Goal: Navigation & Orientation: Find specific page/section

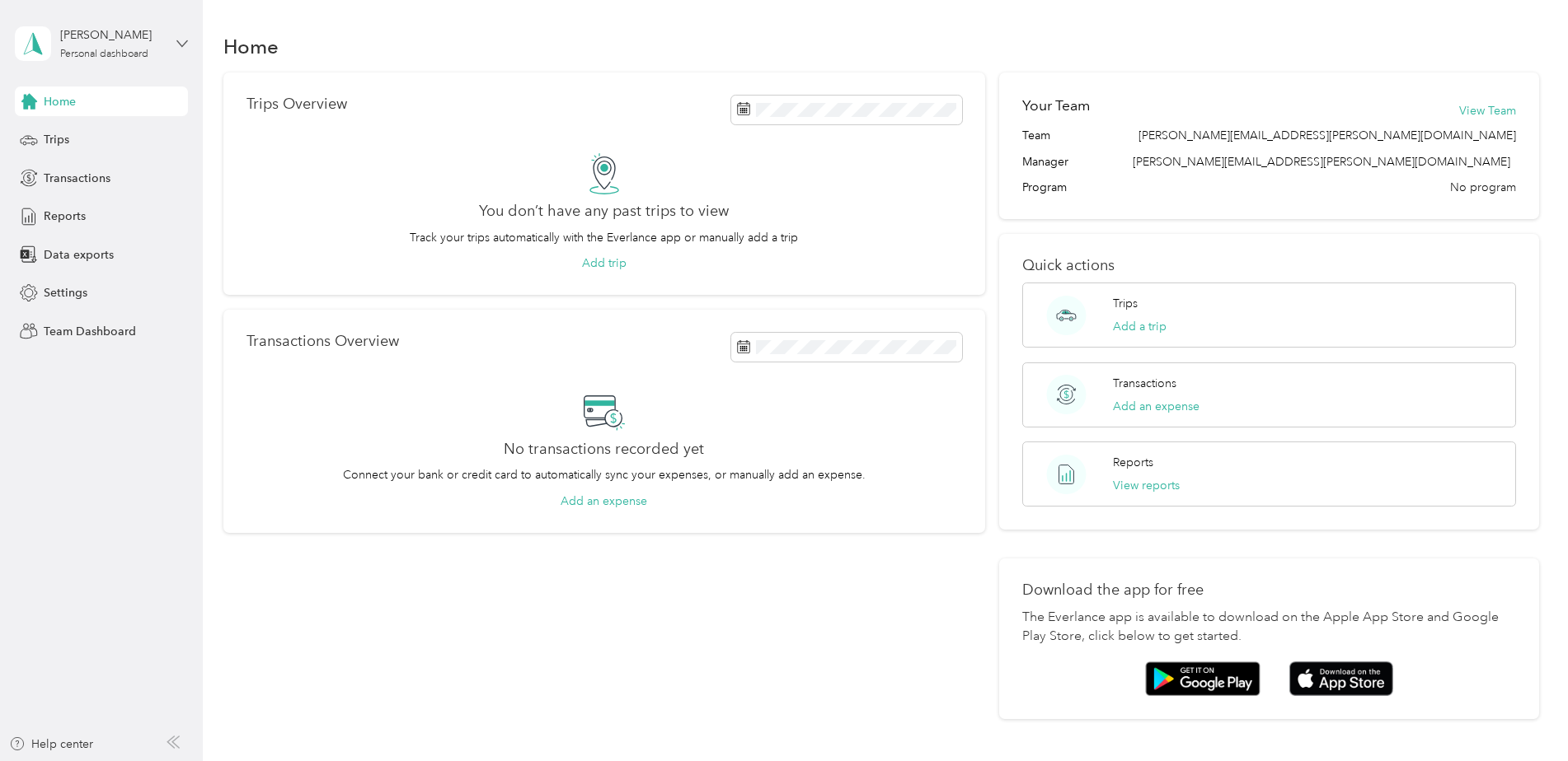
click at [178, 42] on icon at bounding box center [182, 43] width 11 height 11
click at [97, 137] on div "Team dashboard" at bounding box center [74, 136] width 89 height 17
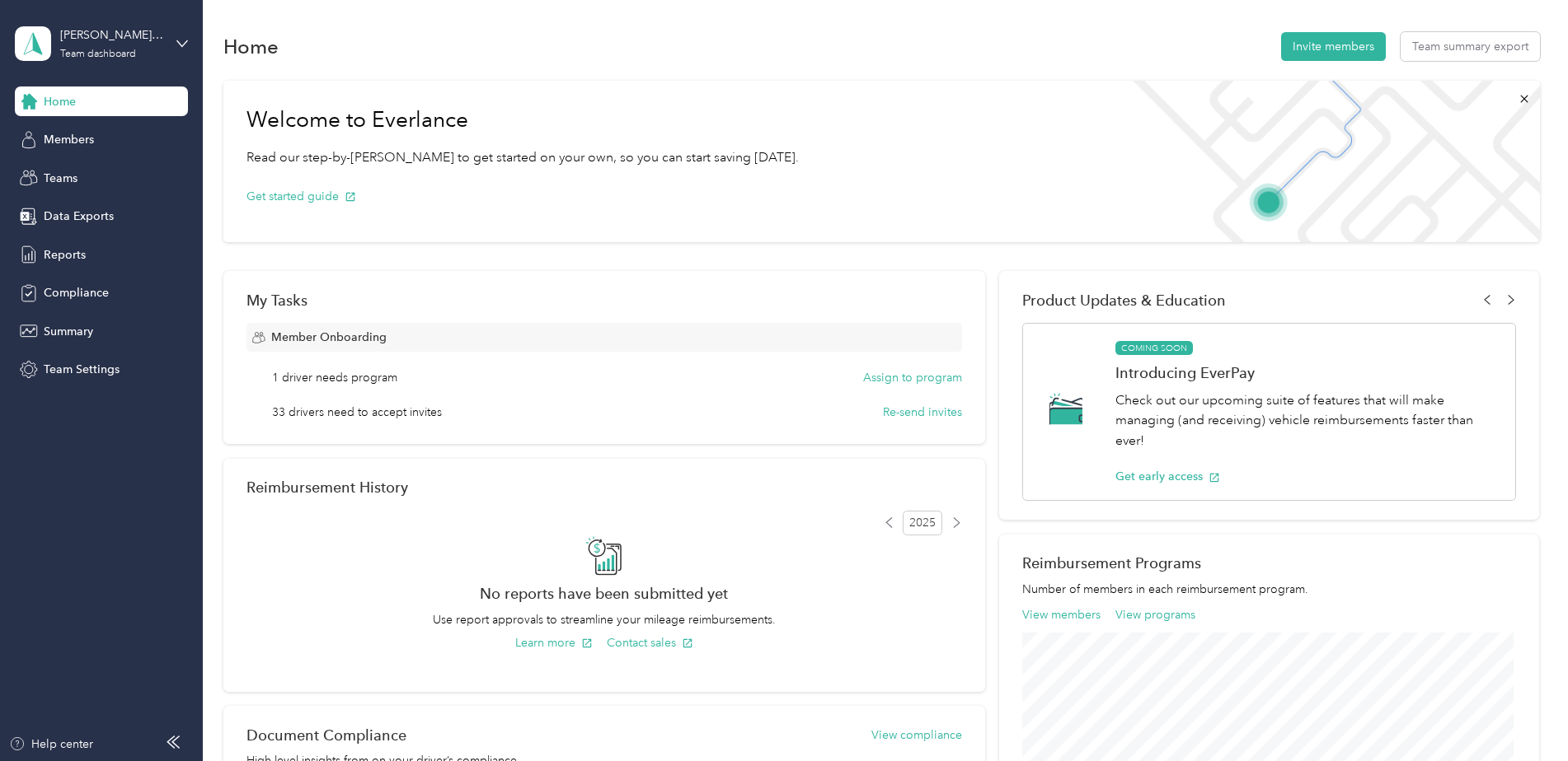
drag, startPoint x: 13, startPoint y: 0, endPoint x: 209, endPoint y: 521, distance: 556.6
click at [209, 521] on div "Home Invite members Team summary export Welcome to Everlance Read our step-by-[…" at bounding box center [881, 588] width 1357 height 1175
drag, startPoint x: 213, startPoint y: 519, endPoint x: 141, endPoint y: 11, distance: 513.1
click at [141, 11] on aside "[PERSON_NAME][EMAIL_ADDRESS][PERSON_NAME][DOMAIN_NAME] Team dashboard Home Memb…" at bounding box center [101, 380] width 203 height 761
